Goal: Information Seeking & Learning: Find specific fact

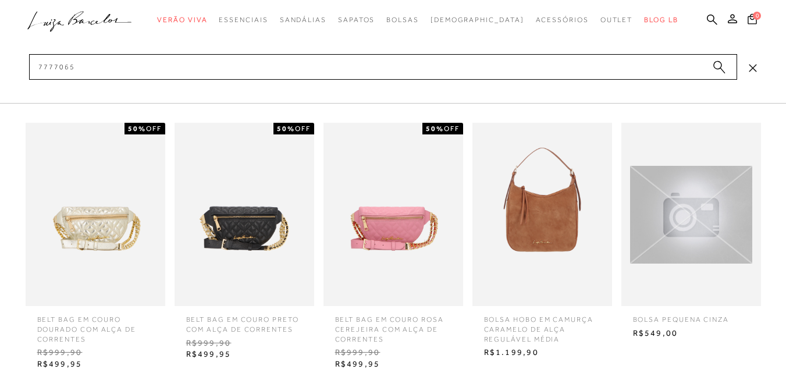
type input "77770654"
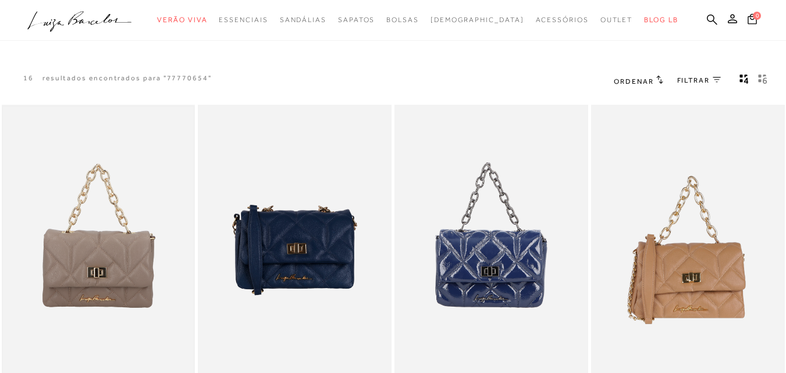
click at [132, 229] on img at bounding box center [99, 250] width 192 height 287
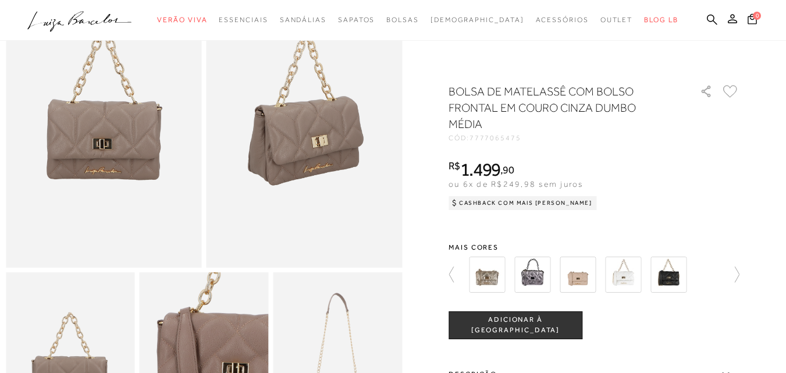
scroll to position [598, 0]
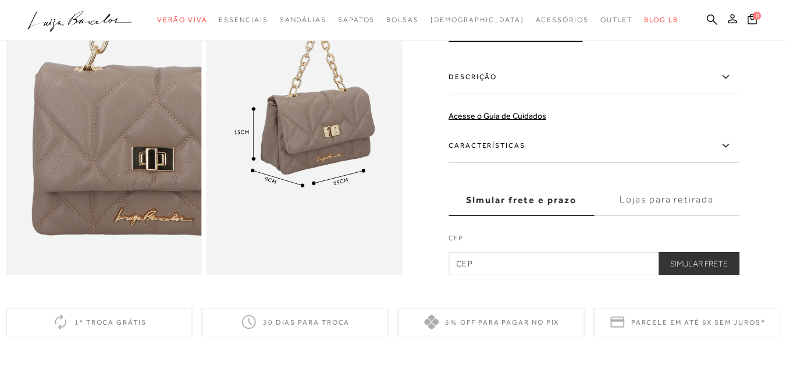
click at [730, 153] on icon at bounding box center [726, 146] width 14 height 15
click at [0, 0] on input "Características" at bounding box center [0, 0] width 0 height 0
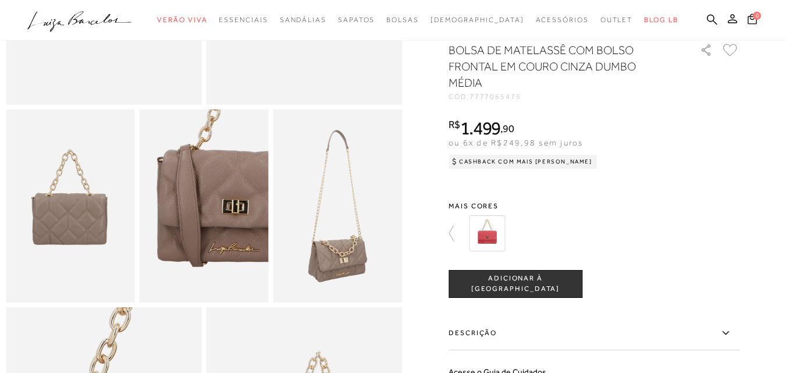
scroll to position [0, 0]
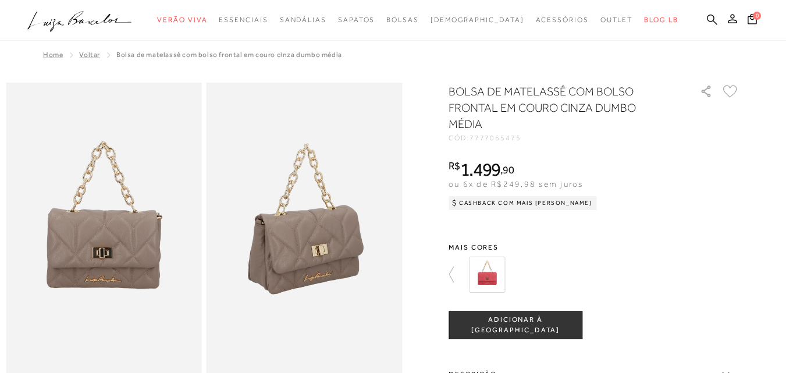
click at [707, 19] on icon at bounding box center [712, 19] width 10 height 11
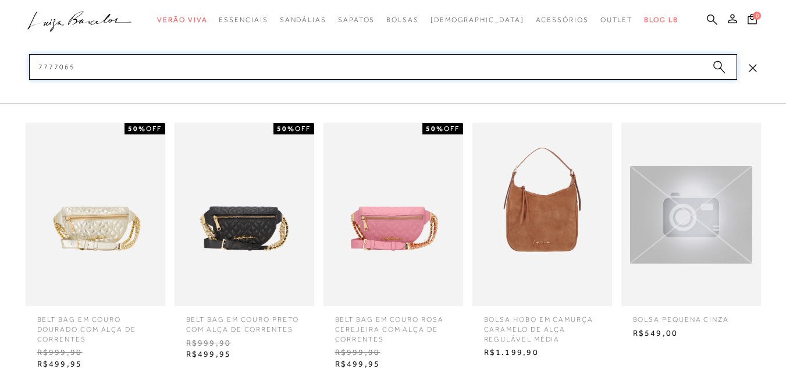
type input "77770655"
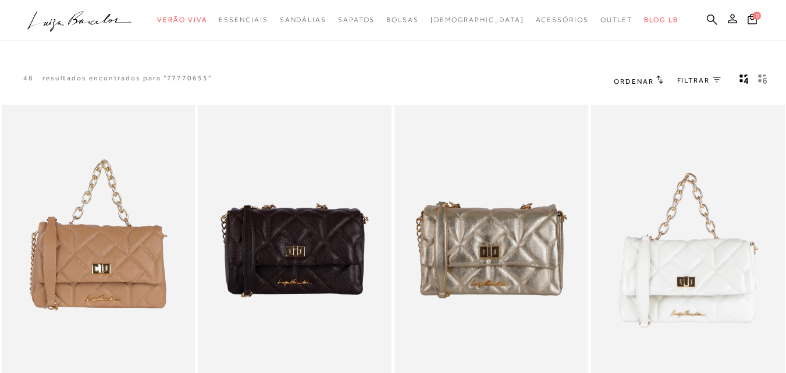
click at [118, 256] on img at bounding box center [99, 250] width 192 height 287
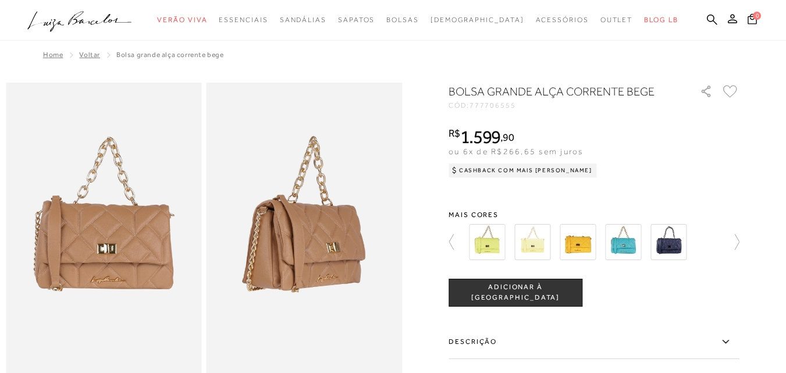
click at [644, 349] on label "Descrição" at bounding box center [594, 342] width 291 height 34
click at [0, 0] on input "Descrição" at bounding box center [0, 0] width 0 height 0
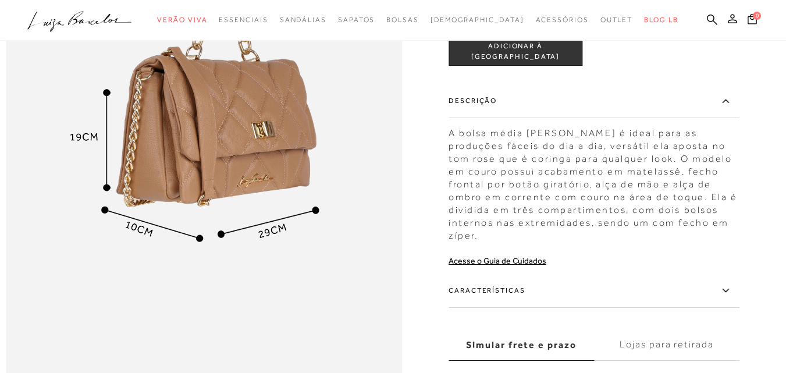
scroll to position [753, 0]
